Goal: Task Accomplishment & Management: Complete application form

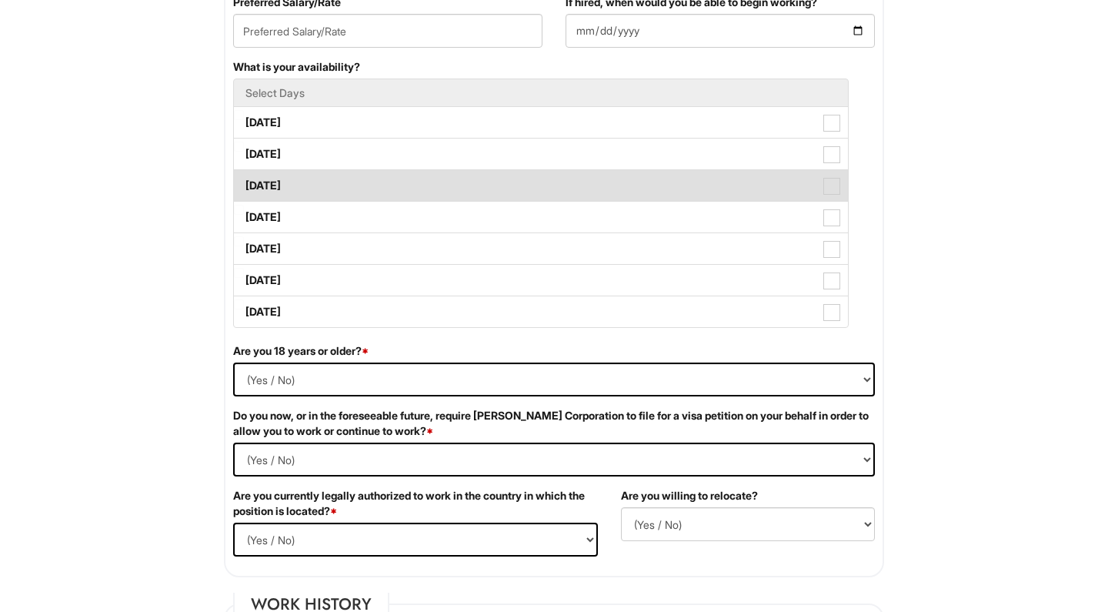
scroll to position [704, 0]
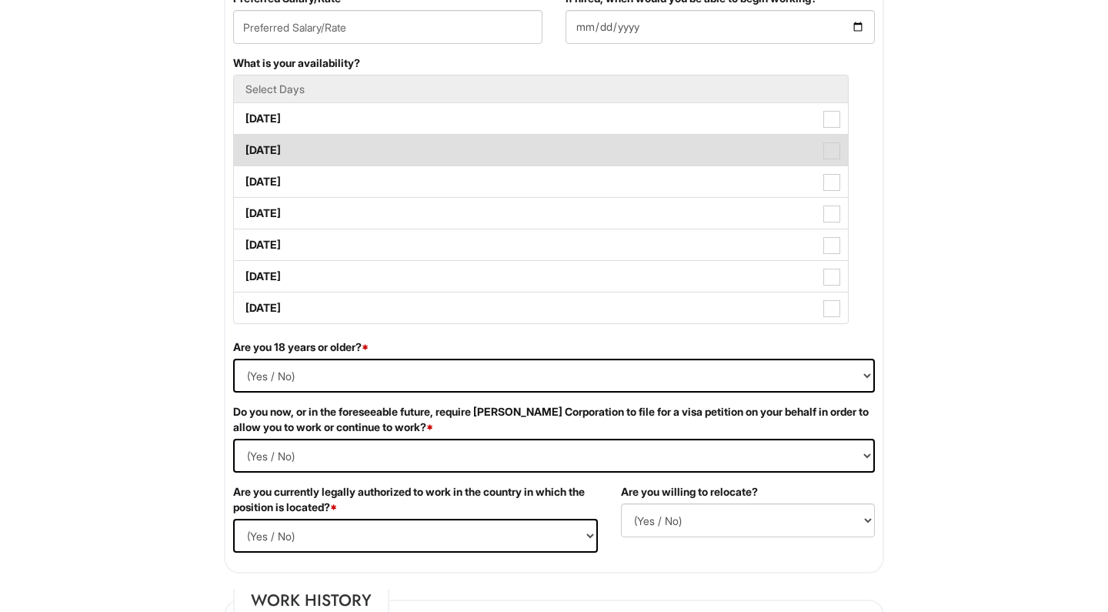
click at [834, 152] on span at bounding box center [832, 150] width 17 height 17
click at [244, 148] on Available_Tuesday "[DATE]" at bounding box center [239, 143] width 10 height 10
checkbox Available_Tuesday "true"
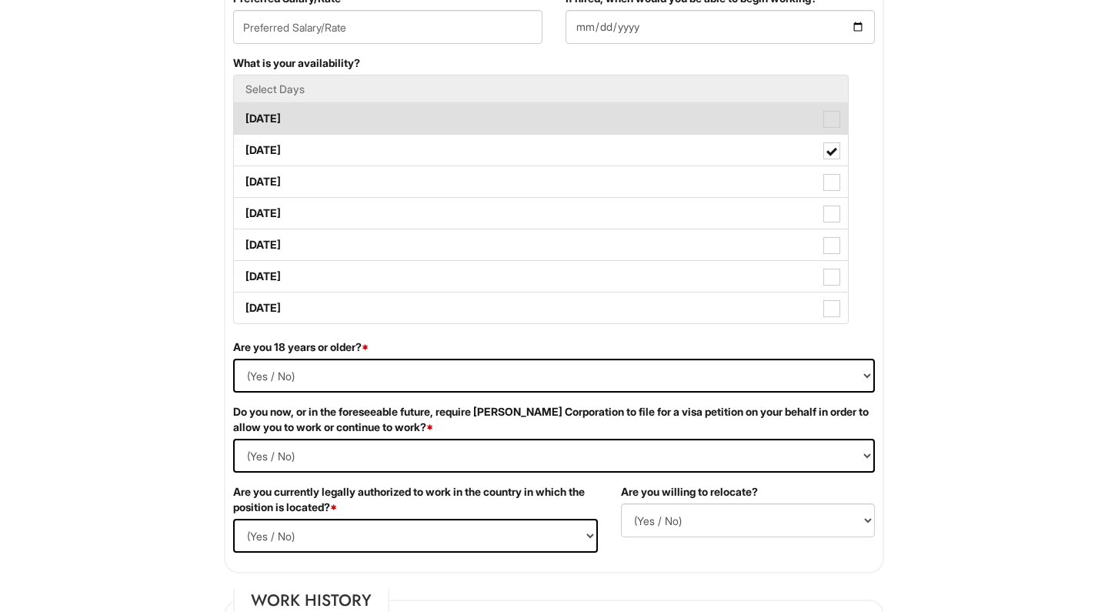
click at [839, 123] on span at bounding box center [832, 119] width 17 height 17
click at [244, 116] on Available_Monday "[DATE]" at bounding box center [239, 111] width 10 height 10
checkbox Available_Monday "true"
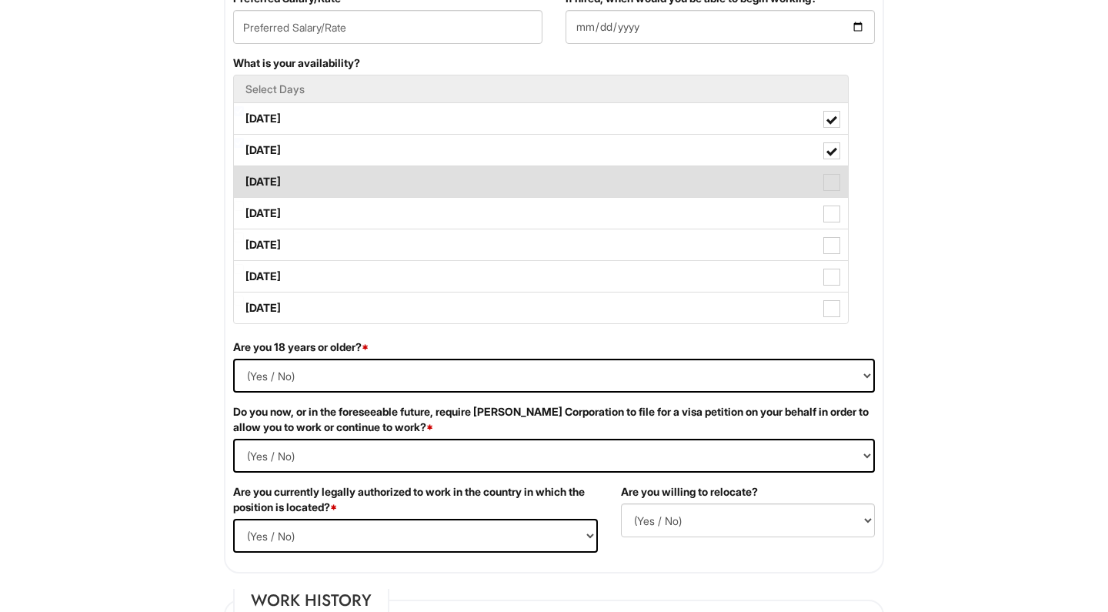
click at [833, 186] on span at bounding box center [832, 182] width 17 height 17
click at [244, 179] on Available_Wednesday "[DATE]" at bounding box center [239, 174] width 10 height 10
checkbox Available_Wednesday "true"
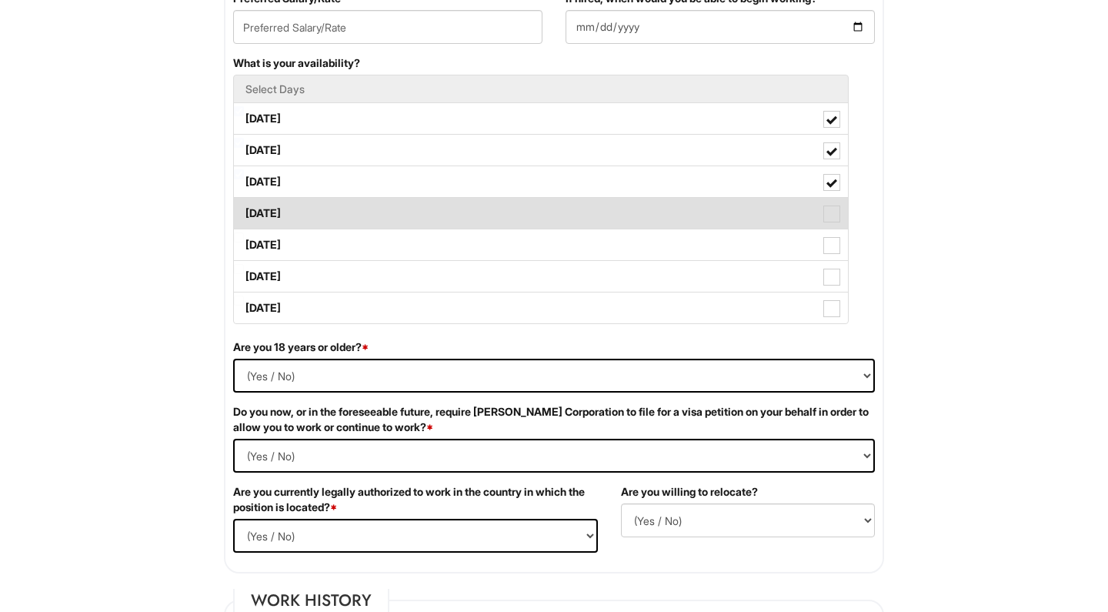
click at [833, 225] on label "[DATE]" at bounding box center [541, 213] width 614 height 31
click at [244, 211] on Available_Thursday "[DATE]" at bounding box center [239, 206] width 10 height 10
checkbox Available_Thursday "true"
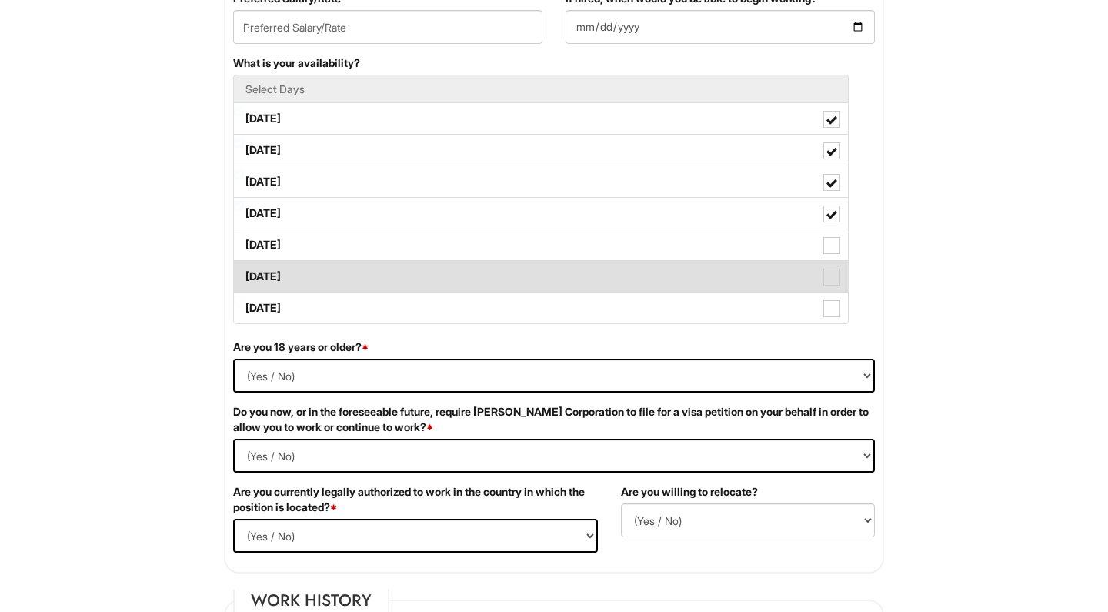
click at [832, 266] on label "[DATE]" at bounding box center [541, 276] width 614 height 31
click at [244, 266] on Available_Saturday "[DATE]" at bounding box center [239, 269] width 10 height 10
checkbox Available_Saturday "true"
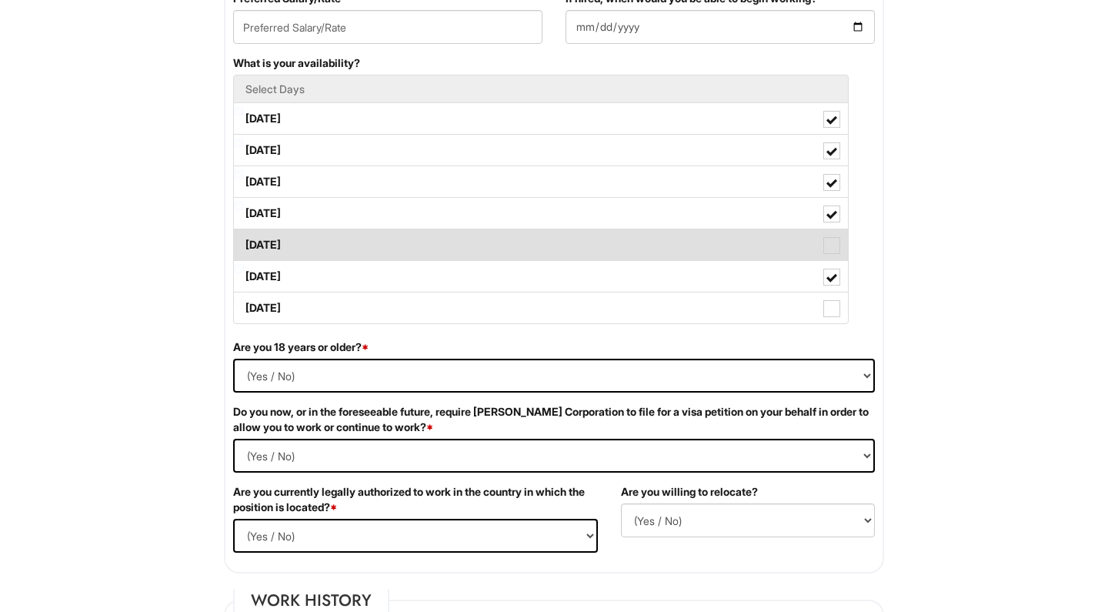
click at [838, 247] on span at bounding box center [832, 245] width 17 height 17
click at [244, 242] on Available_Friday "[DATE]" at bounding box center [239, 237] width 10 height 10
checkbox Available_Friday "true"
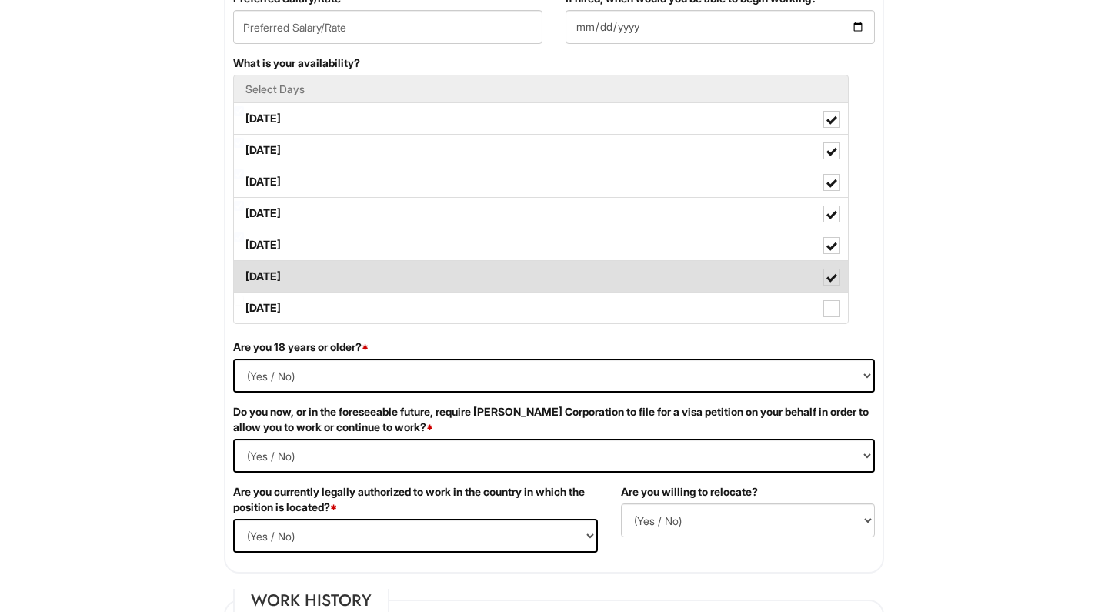
click at [836, 279] on span at bounding box center [832, 277] width 11 height 11
click at [244, 274] on Available_Saturday "[DATE]" at bounding box center [239, 269] width 10 height 10
checkbox Available_Saturday "false"
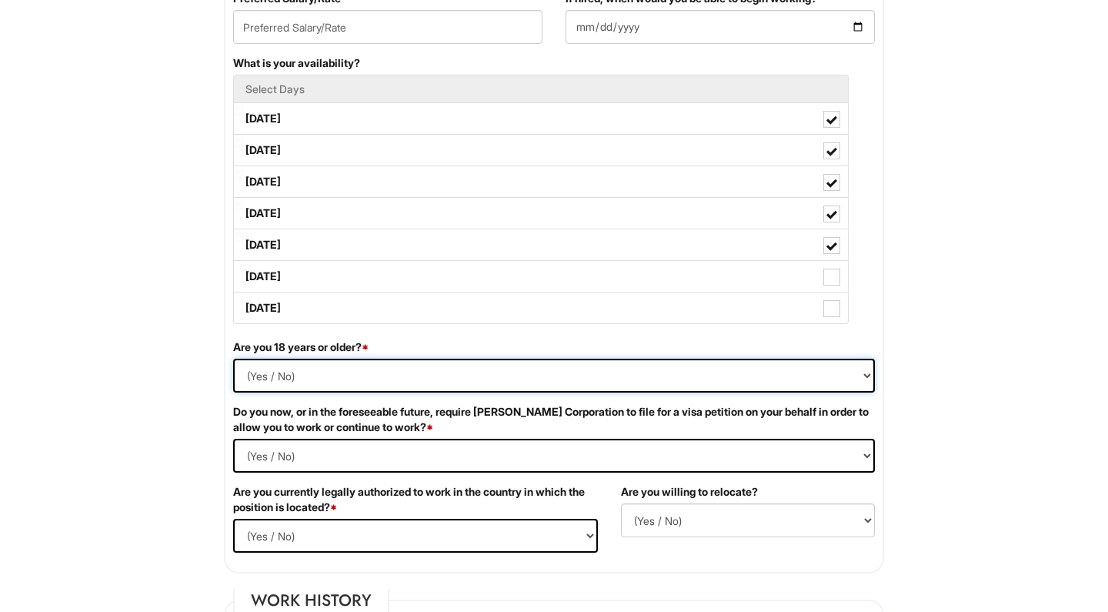
select select "Yes"
select Required "No"
select select "Yes"
select select "N"
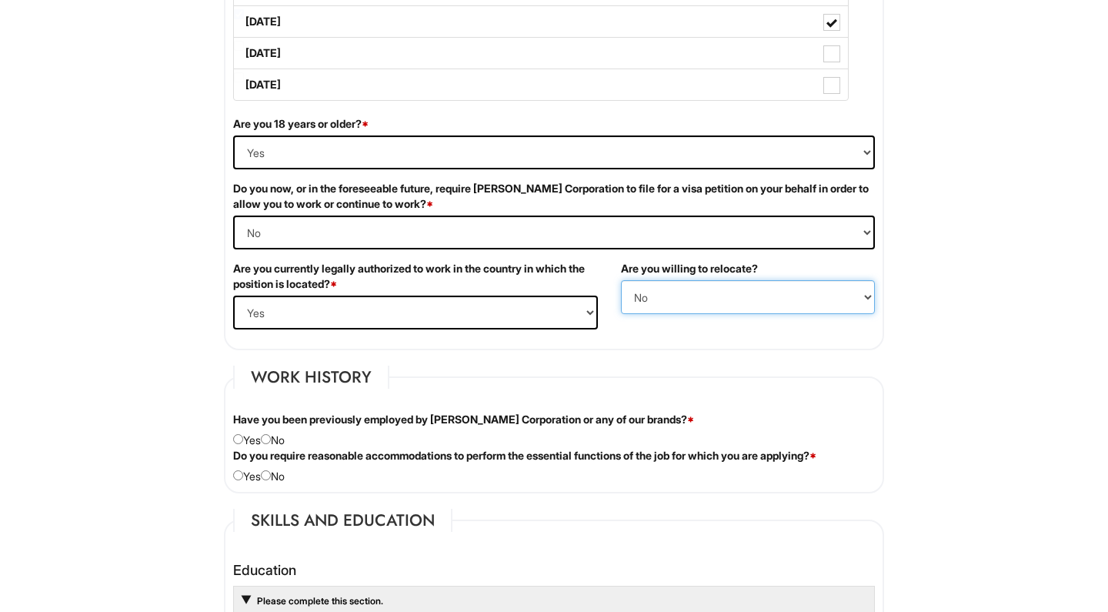
scroll to position [938, 0]
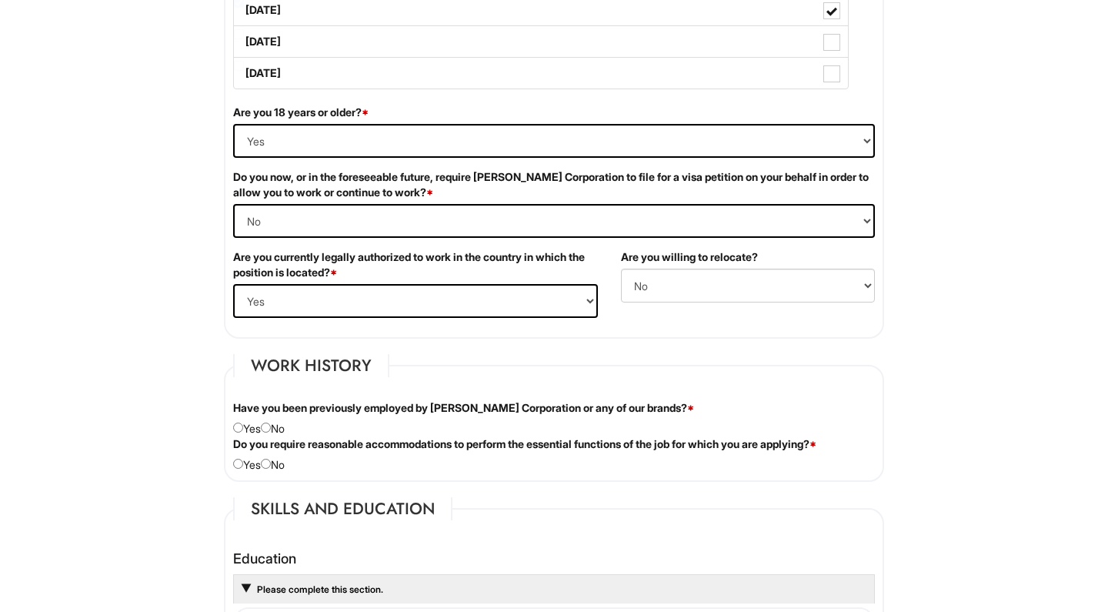
click at [271, 431] on input "radio" at bounding box center [266, 428] width 10 height 10
radio input "true"
click at [276, 460] on div "Do you require reasonable accommodations to perform the essential functions of …" at bounding box center [554, 454] width 665 height 36
click at [276, 463] on div "Do you require reasonable accommodations to perform the essential functions of …" at bounding box center [554, 454] width 665 height 36
click at [271, 460] on input "radio" at bounding box center [266, 464] width 10 height 10
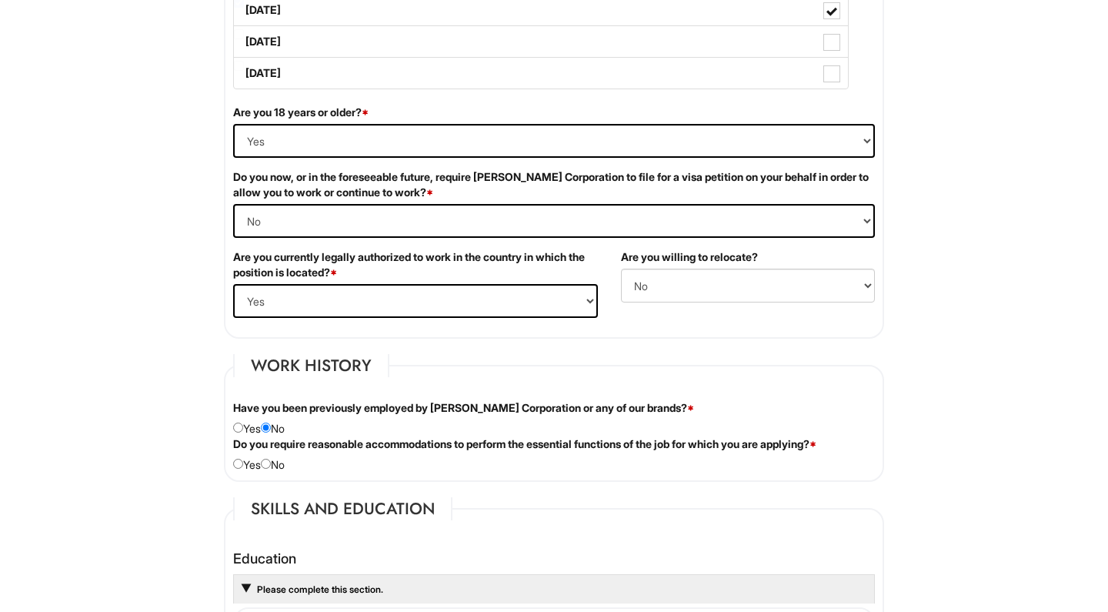
radio input "true"
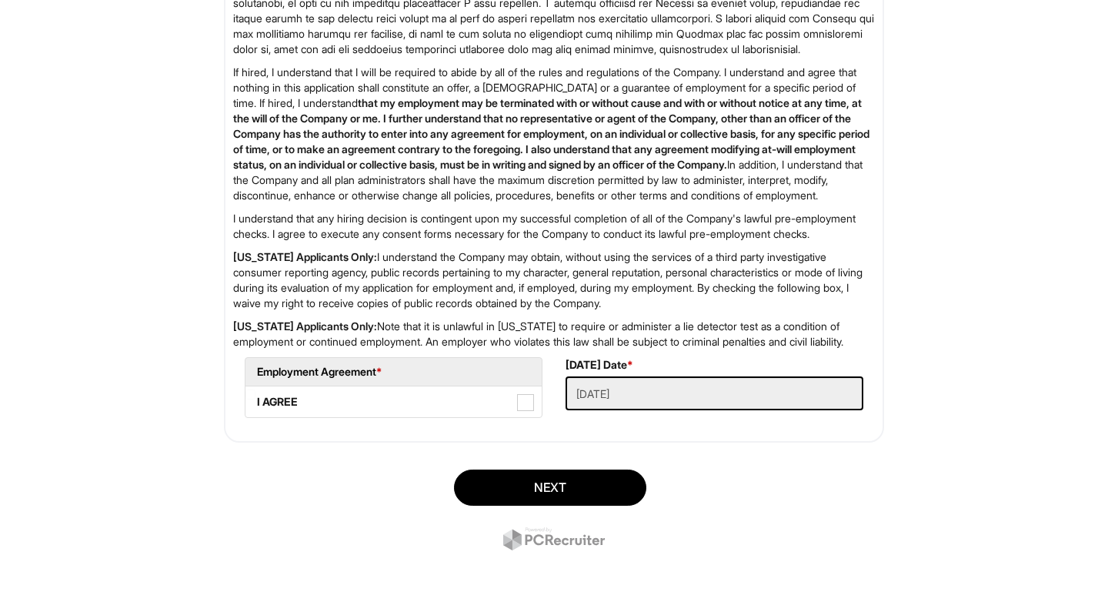
scroll to position [2407, 0]
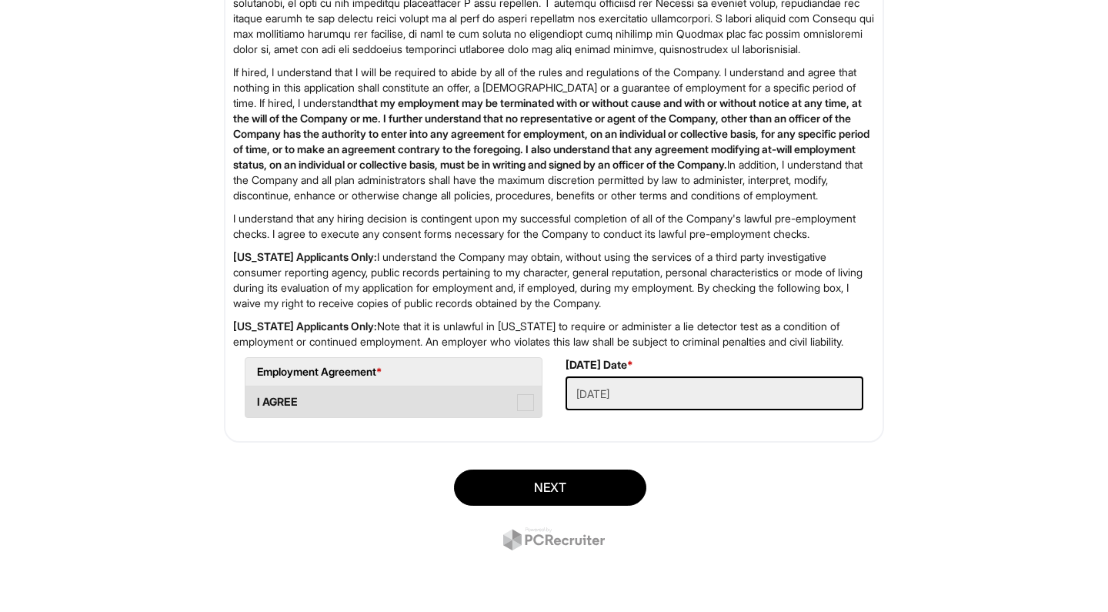
click at [526, 411] on span at bounding box center [525, 402] width 17 height 17
click at [256, 399] on AGREE "I AGREE" at bounding box center [251, 394] width 10 height 10
checkbox AGREE "true"
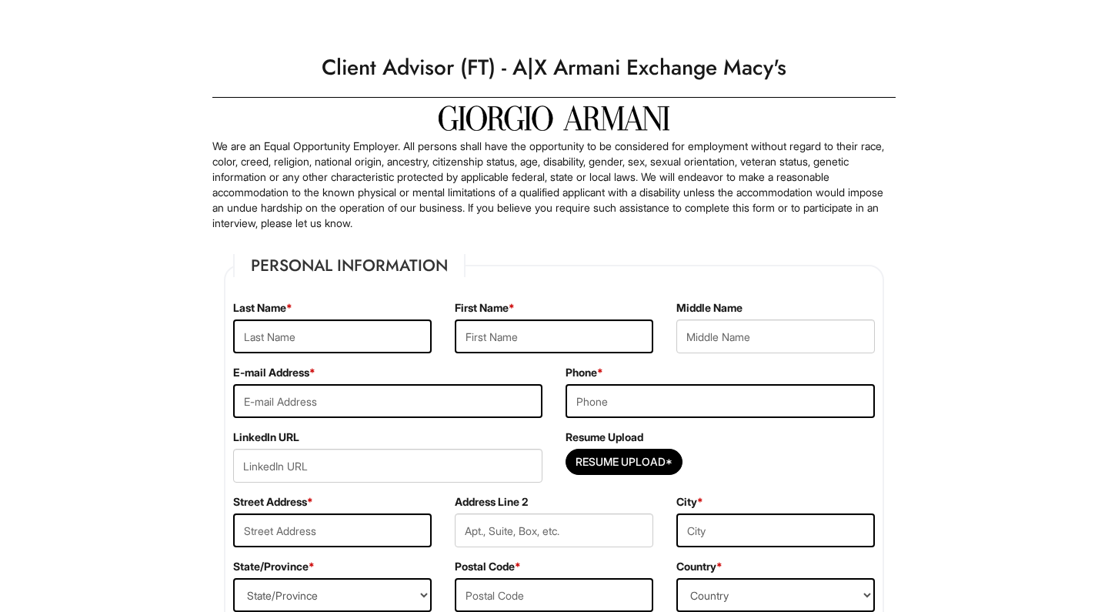
scroll to position [0, 0]
